Goal: Use online tool/utility: Utilize a website feature to perform a specific function

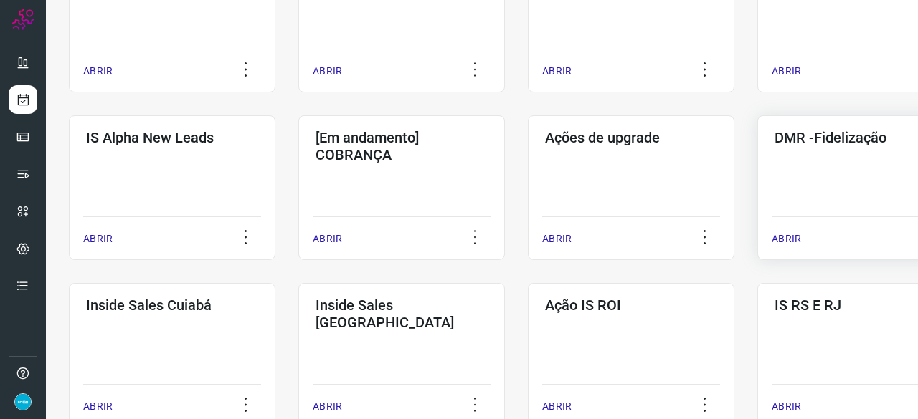
click at [793, 237] on p "ABRIR" at bounding box center [785, 239] width 29 height 15
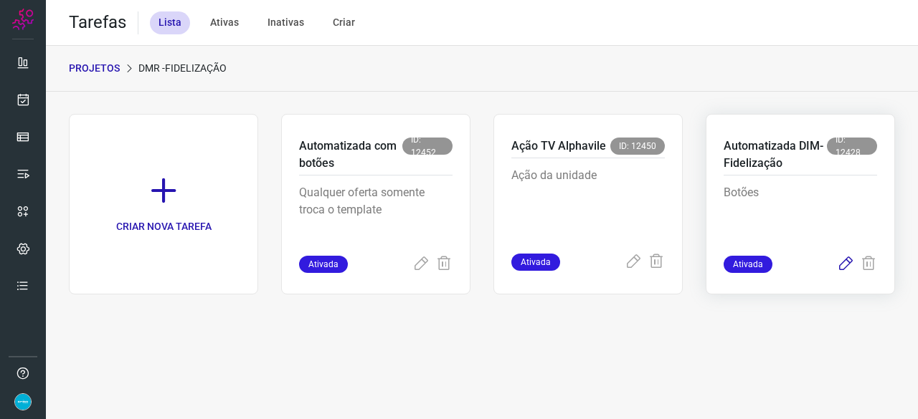
click at [846, 262] on icon at bounding box center [845, 264] width 17 height 17
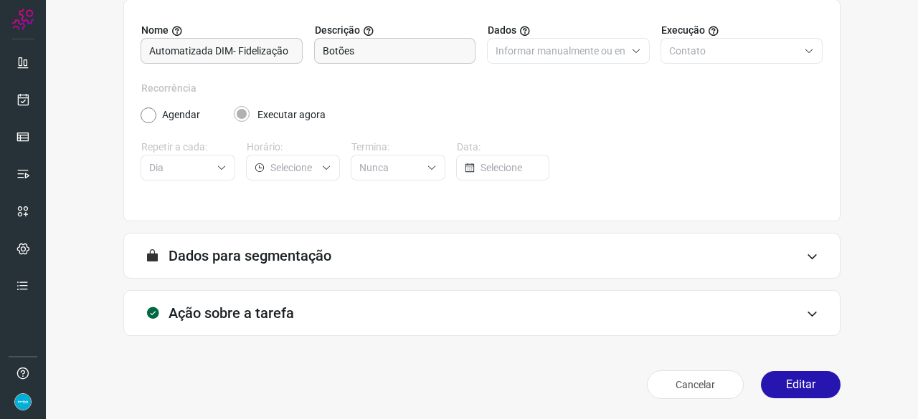
scroll to position [140, 0]
click at [792, 385] on button "Editar" at bounding box center [801, 385] width 80 height 27
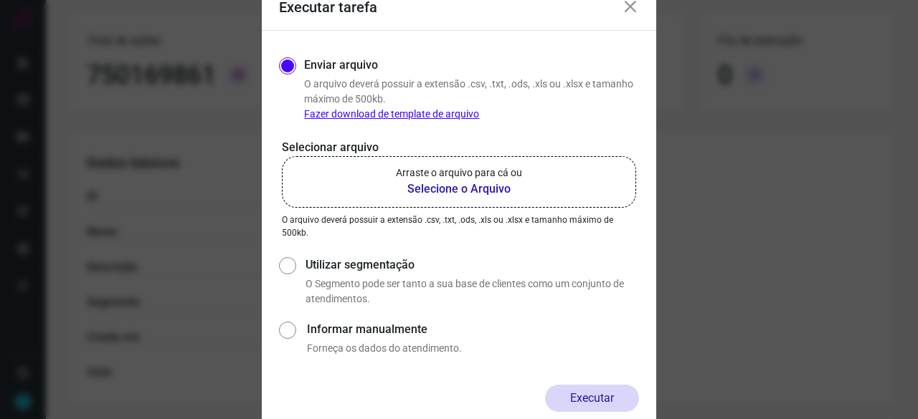
click at [445, 192] on b "Selecione o Arquivo" at bounding box center [459, 189] width 126 height 17
click at [0, 0] on input "Arraste o arquivo para cá ou Selecione o Arquivo" at bounding box center [0, 0] width 0 height 0
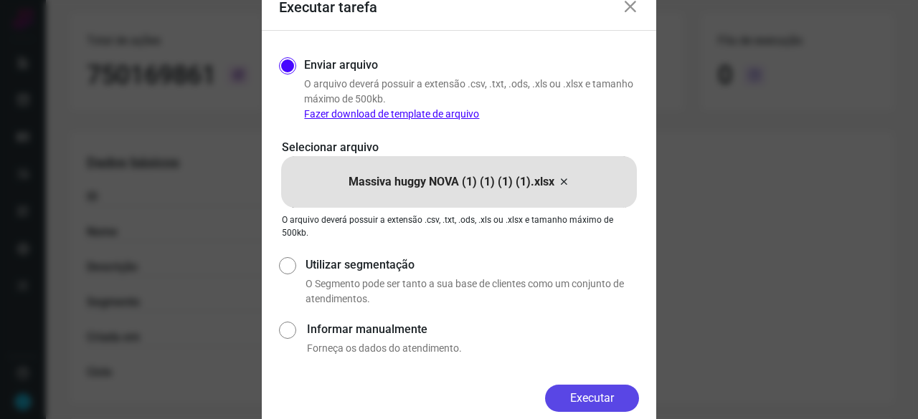
click at [570, 390] on button "Executar" at bounding box center [592, 398] width 94 height 27
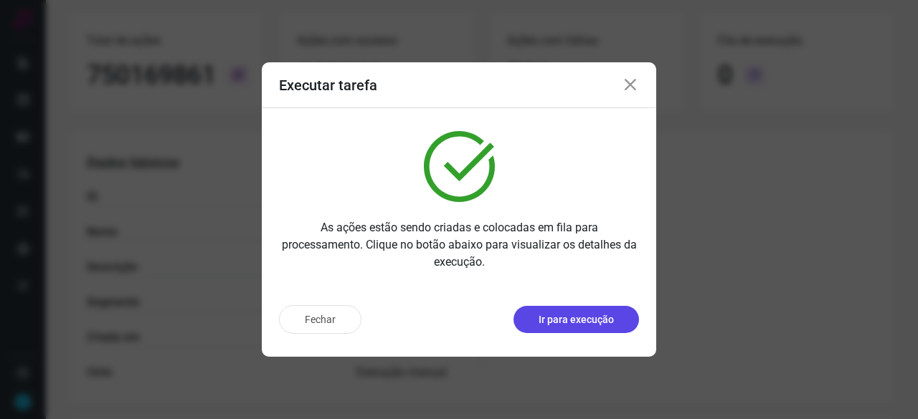
click at [604, 316] on p "Ir para execução" at bounding box center [575, 320] width 75 height 15
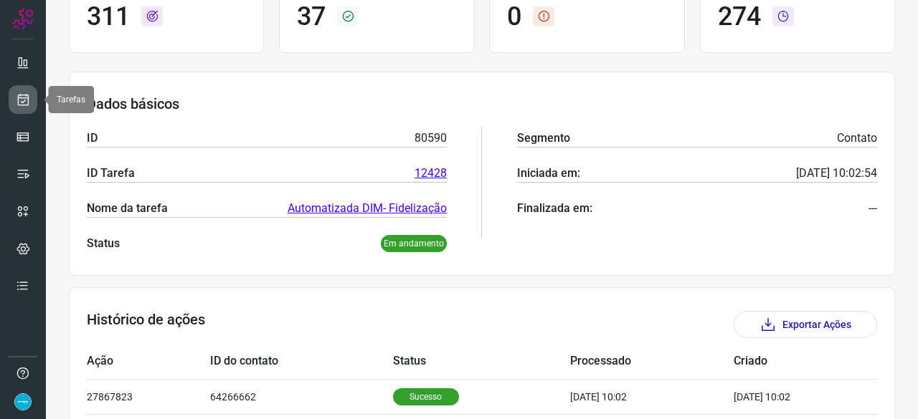
click at [24, 100] on icon at bounding box center [23, 99] width 15 height 14
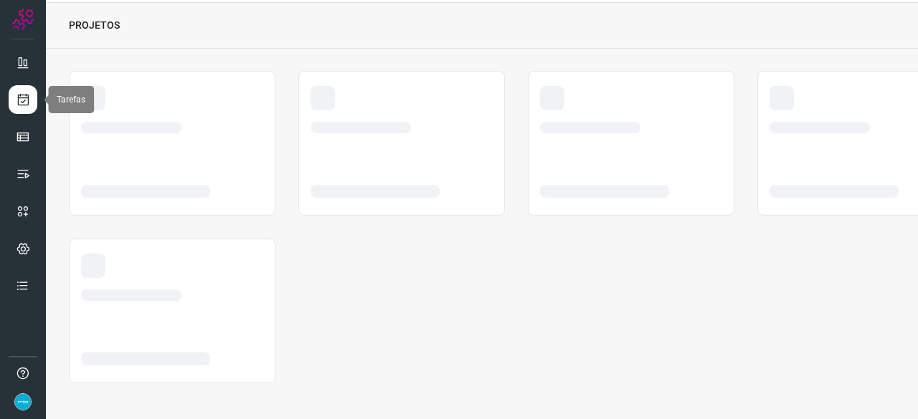
scroll to position [43, 0]
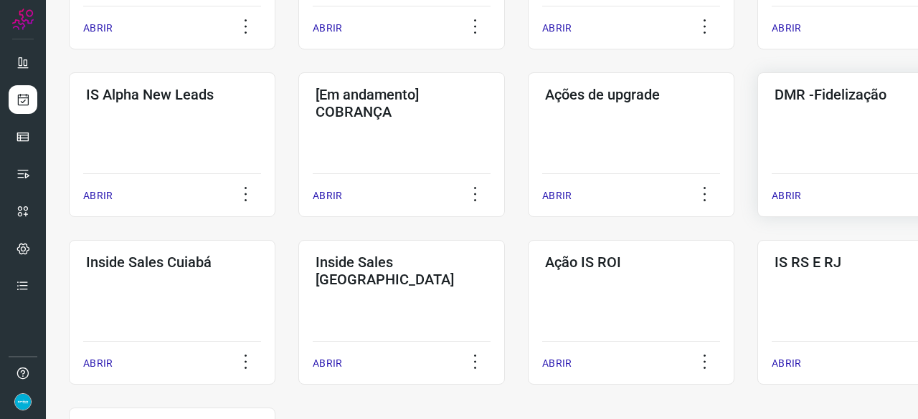
click at [789, 196] on p "ABRIR" at bounding box center [785, 196] width 29 height 15
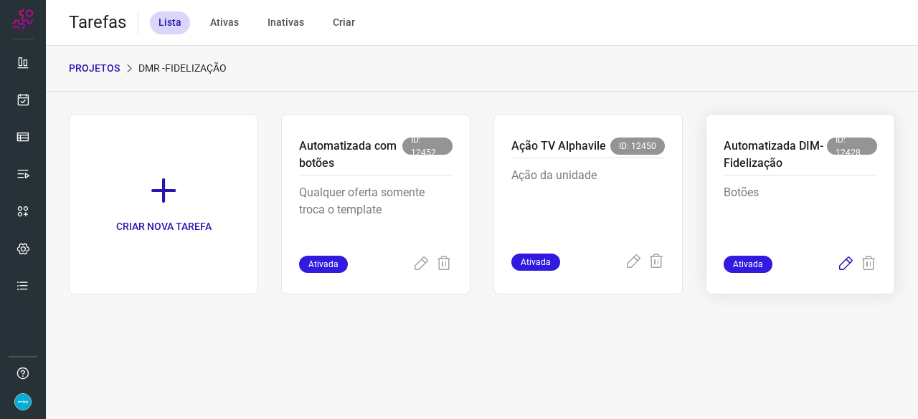
click at [847, 264] on icon at bounding box center [845, 264] width 17 height 17
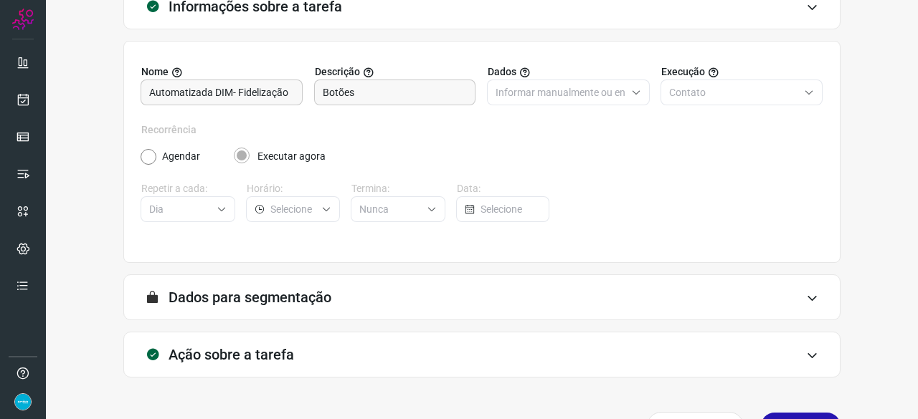
scroll to position [140, 0]
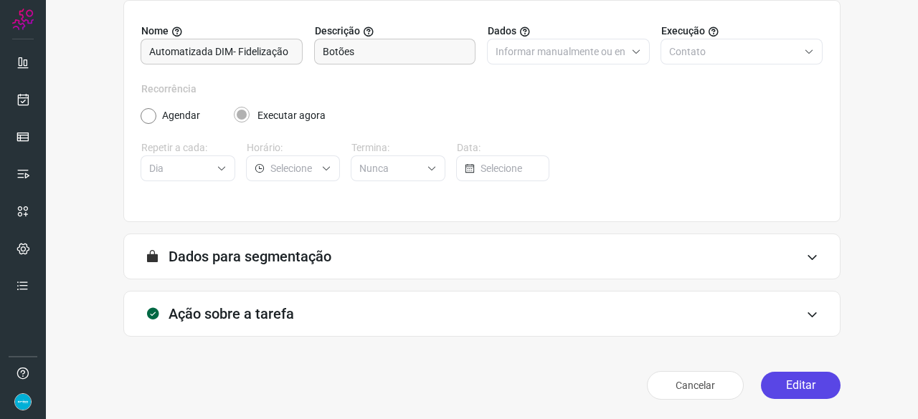
click at [783, 385] on button "Editar" at bounding box center [801, 385] width 80 height 27
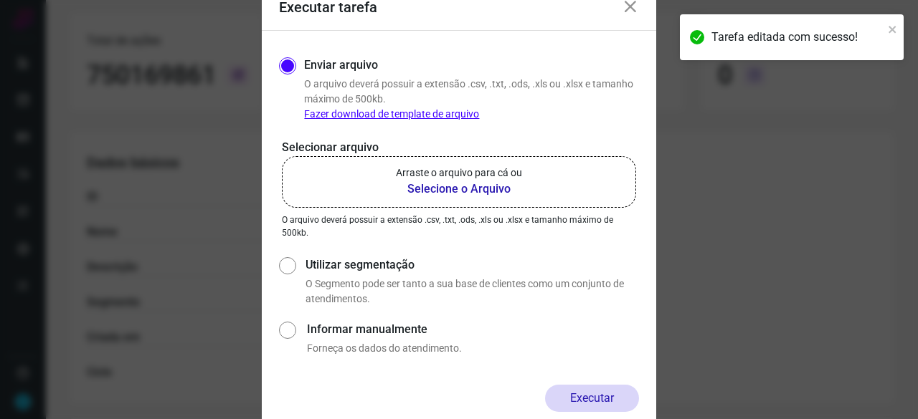
click at [443, 189] on b "Selecione o Arquivo" at bounding box center [459, 189] width 126 height 17
click at [0, 0] on input "Arraste o arquivo para cá ou Selecione o Arquivo" at bounding box center [0, 0] width 0 height 0
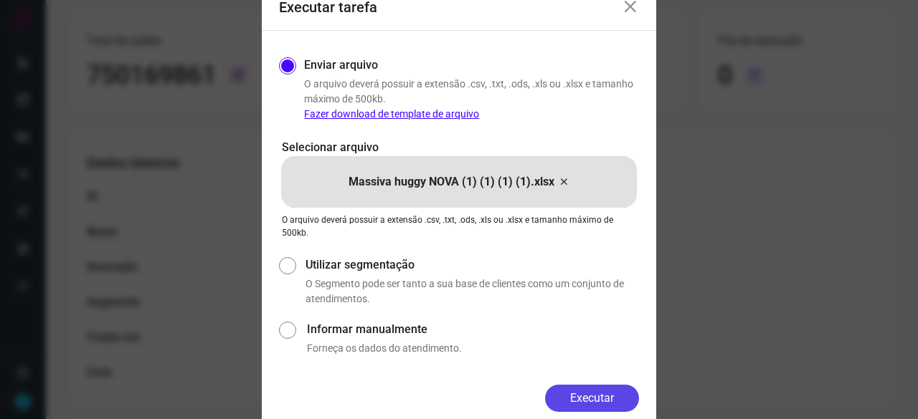
click at [603, 396] on button "Executar" at bounding box center [592, 398] width 94 height 27
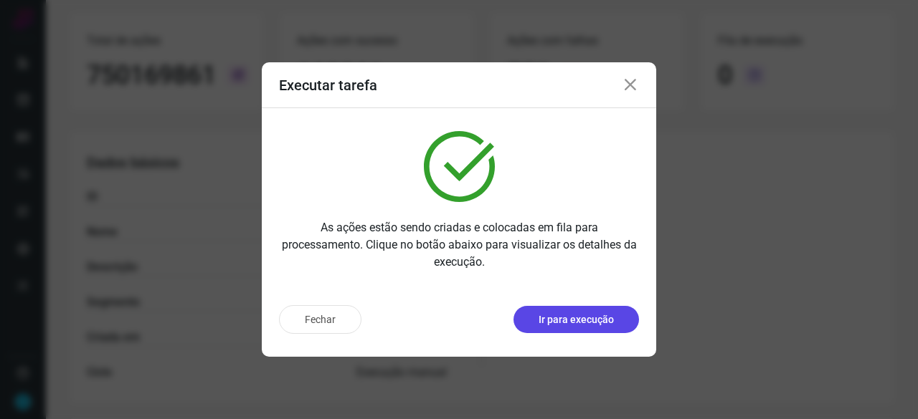
click at [579, 323] on p "Ir para execução" at bounding box center [575, 320] width 75 height 15
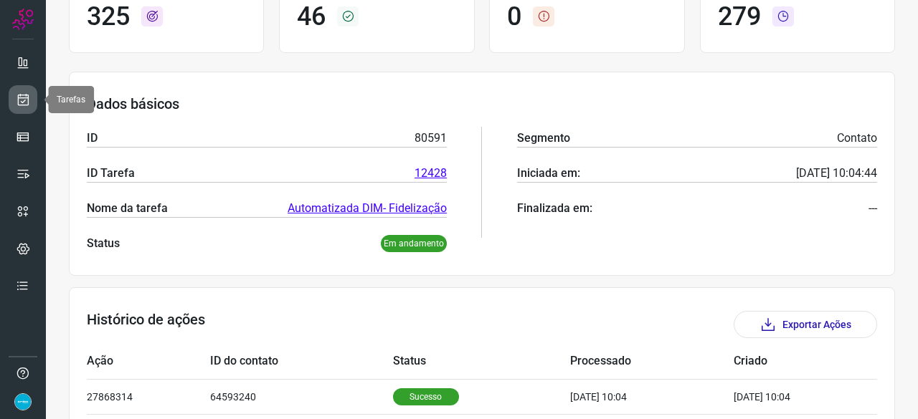
click at [34, 97] on link at bounding box center [23, 99] width 29 height 29
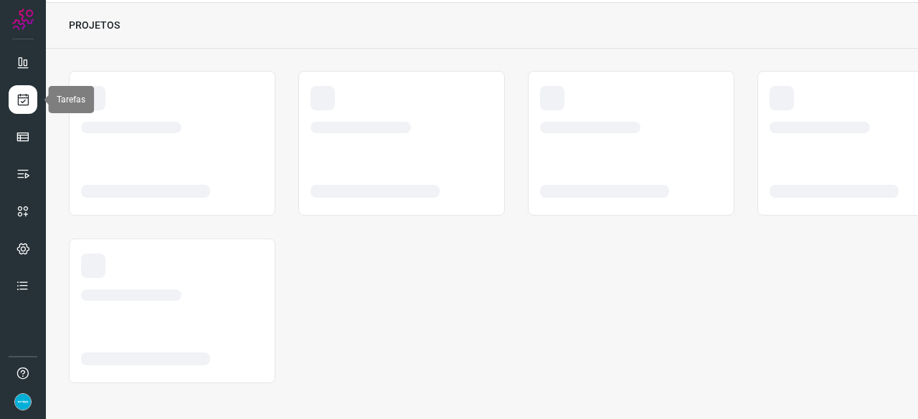
scroll to position [43, 0]
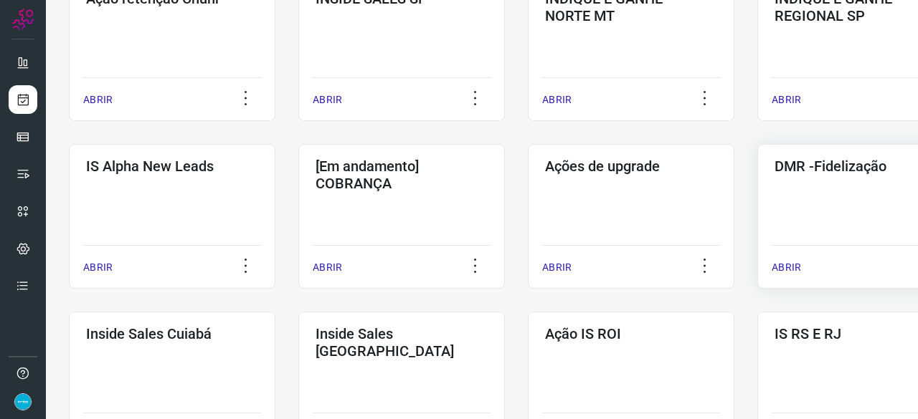
click at [780, 266] on p "ABRIR" at bounding box center [785, 267] width 29 height 15
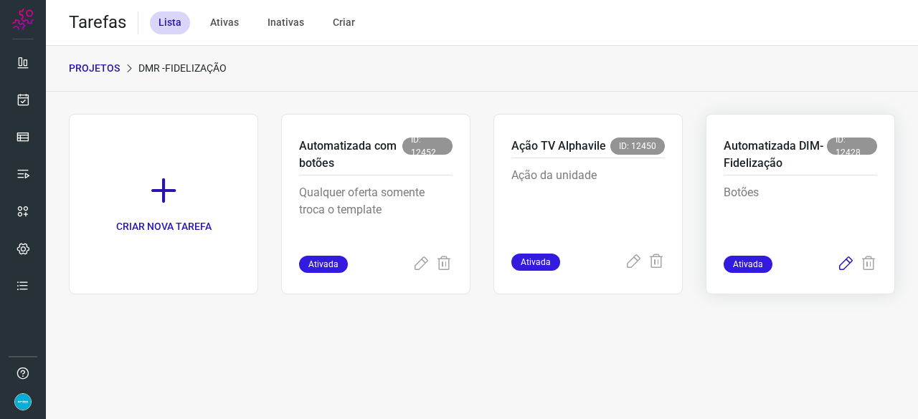
click at [848, 263] on icon at bounding box center [845, 264] width 17 height 17
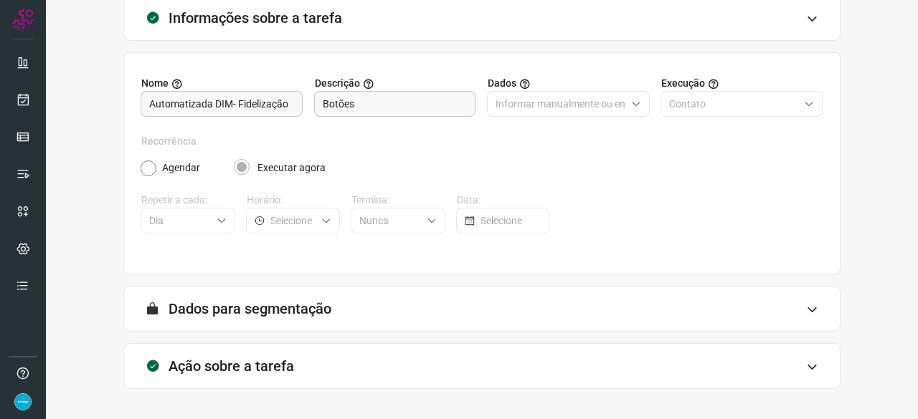
scroll to position [140, 0]
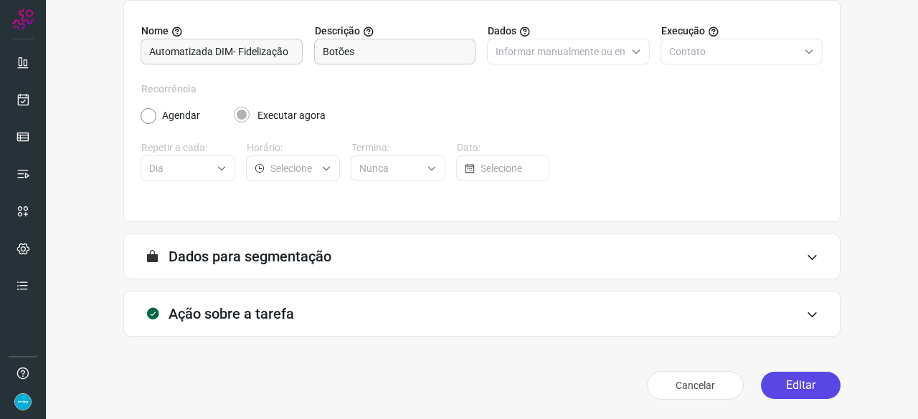
click at [806, 383] on button "Editar" at bounding box center [801, 385] width 80 height 27
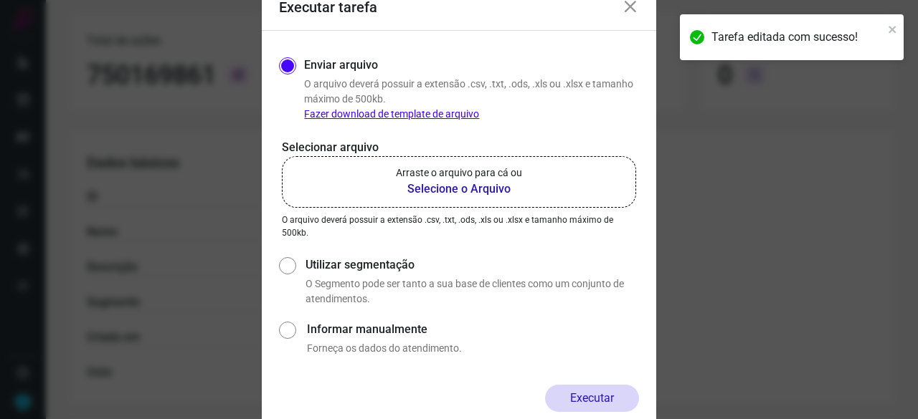
click at [461, 187] on b "Selecione o Arquivo" at bounding box center [459, 189] width 126 height 17
click at [0, 0] on input "Arraste o arquivo para cá ou Selecione o Arquivo" at bounding box center [0, 0] width 0 height 0
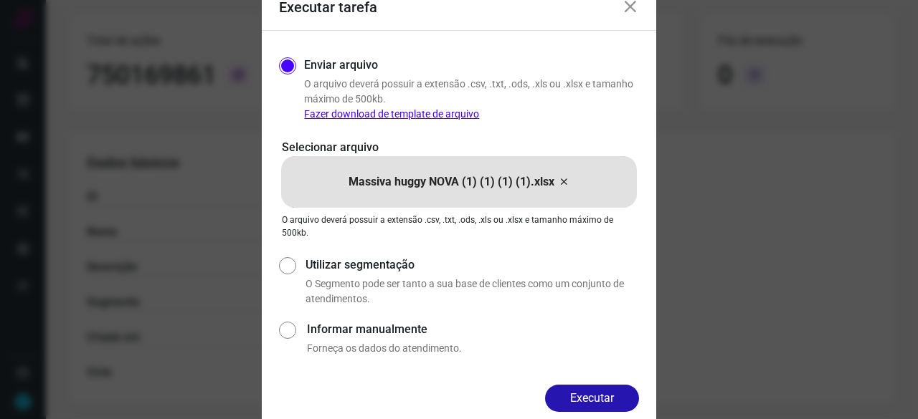
click at [609, 397] on button "Executar" at bounding box center [592, 398] width 94 height 27
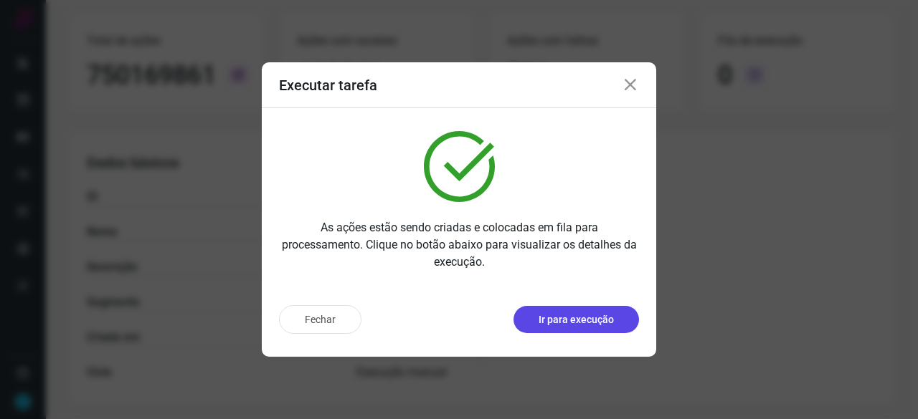
click at [564, 327] on p "Ir para execução" at bounding box center [575, 320] width 75 height 15
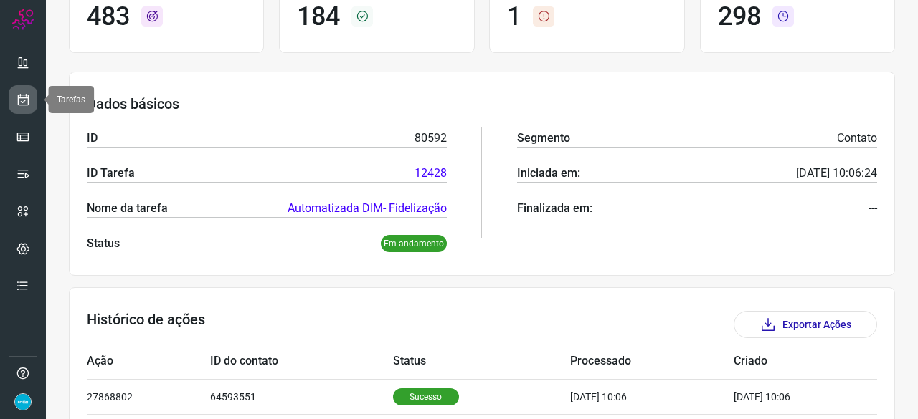
click at [23, 103] on icon at bounding box center [23, 99] width 15 height 14
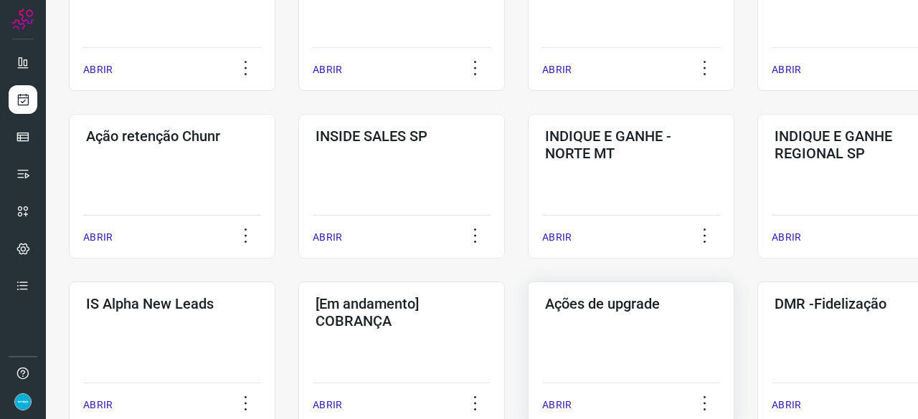
scroll to position [401, 0]
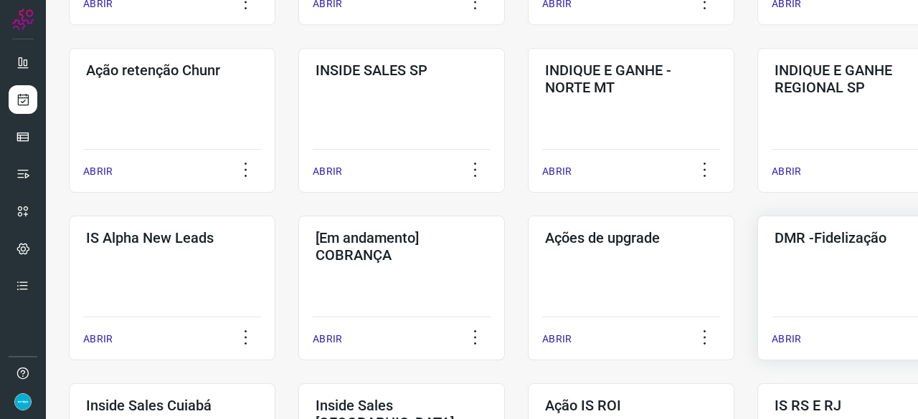
click at [790, 335] on p "ABRIR" at bounding box center [785, 339] width 29 height 15
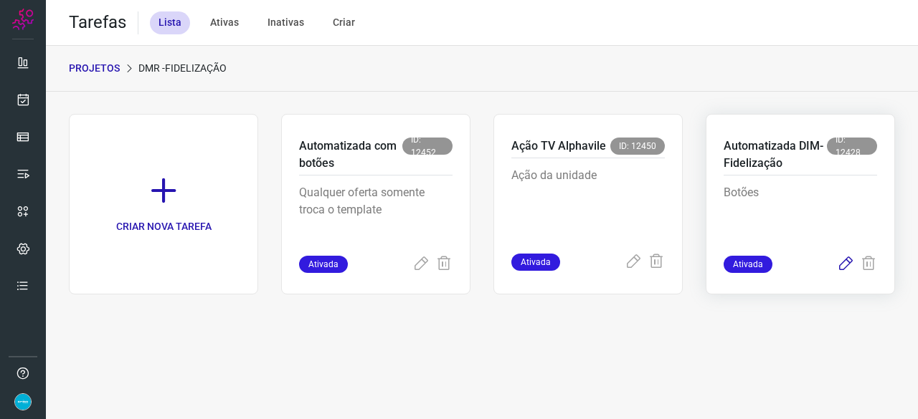
click at [843, 263] on icon at bounding box center [845, 264] width 17 height 17
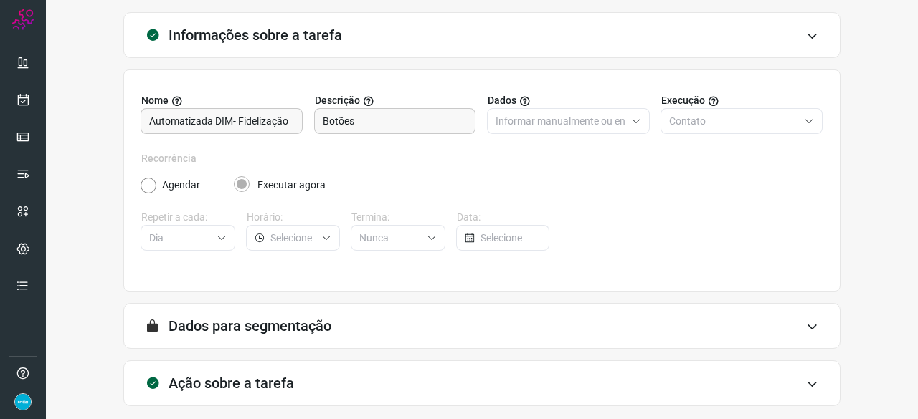
scroll to position [140, 0]
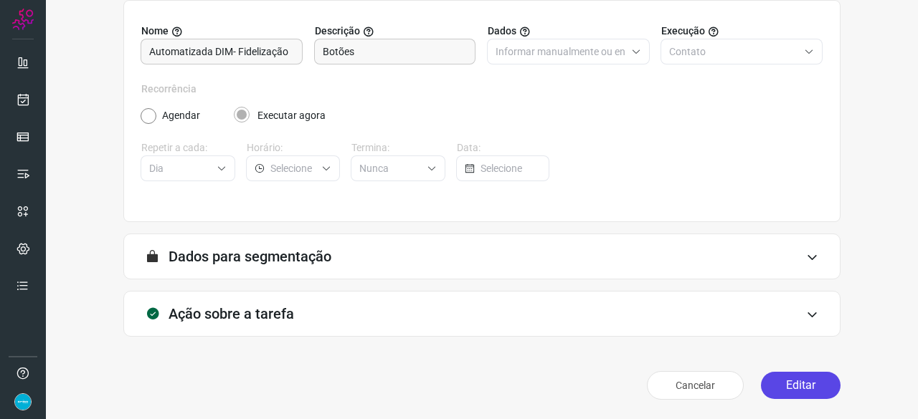
click at [775, 380] on button "Editar" at bounding box center [801, 385] width 80 height 27
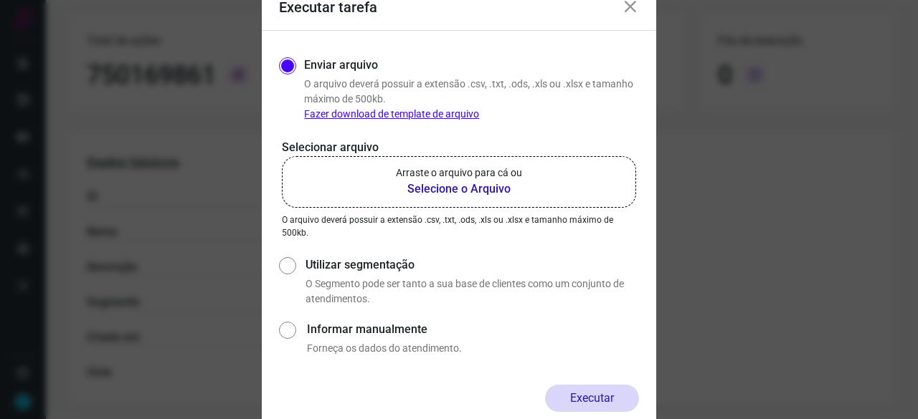
click at [457, 190] on b "Selecione o Arquivo" at bounding box center [459, 189] width 126 height 17
click at [0, 0] on input "Arraste o arquivo para cá ou Selecione o Arquivo" at bounding box center [0, 0] width 0 height 0
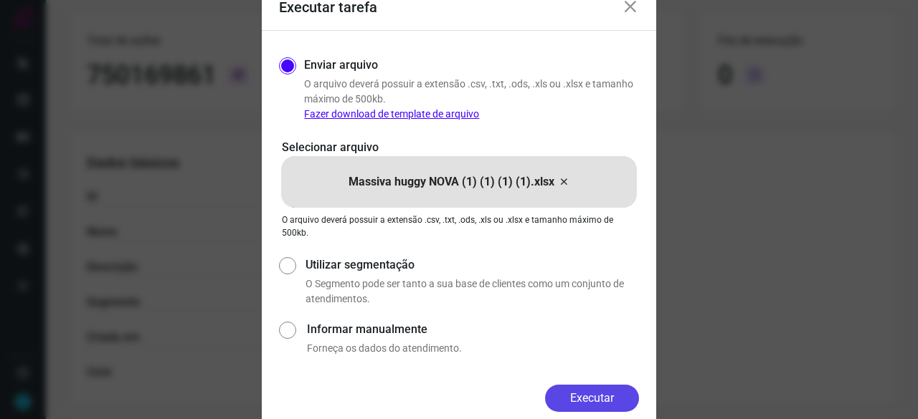
click at [596, 396] on button "Executar" at bounding box center [592, 398] width 94 height 27
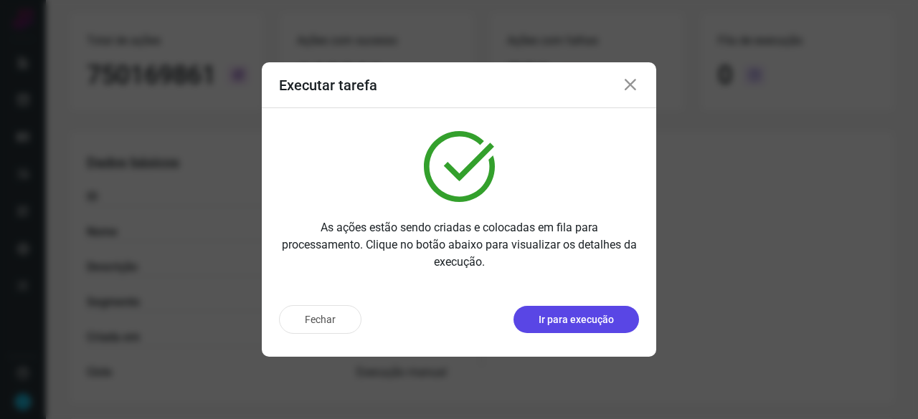
click at [591, 323] on p "Ir para execução" at bounding box center [575, 320] width 75 height 15
